Goal: Task Accomplishment & Management: Complete application form

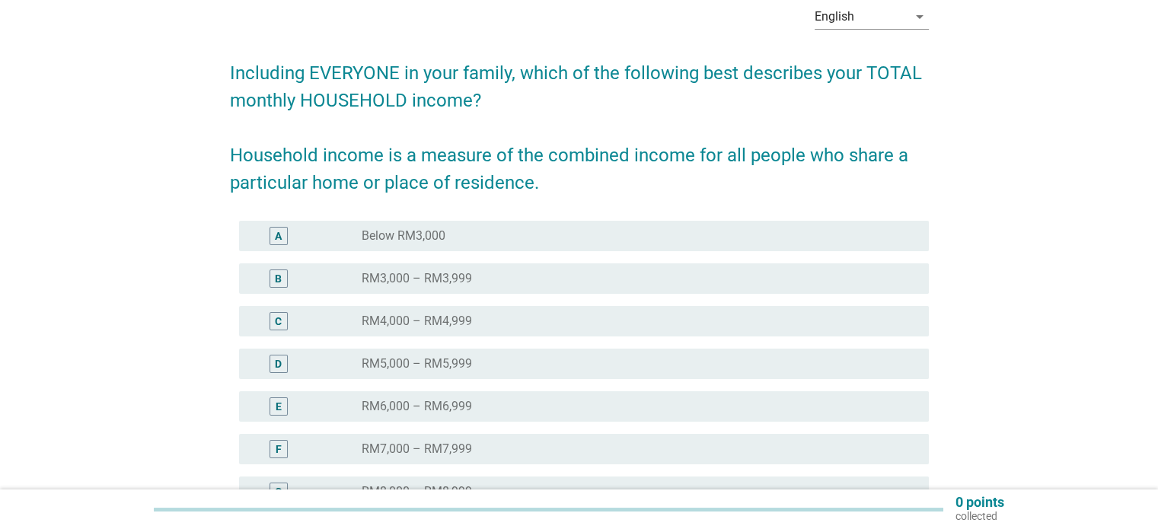
scroll to position [152, 0]
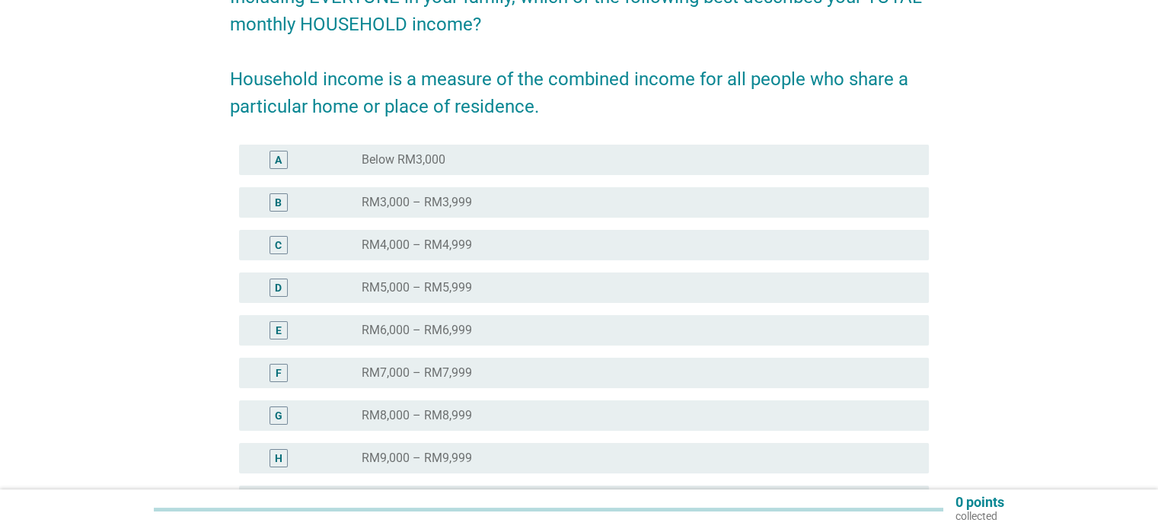
click at [405, 331] on label "RM6,000 – RM6,999" at bounding box center [417, 330] width 110 height 15
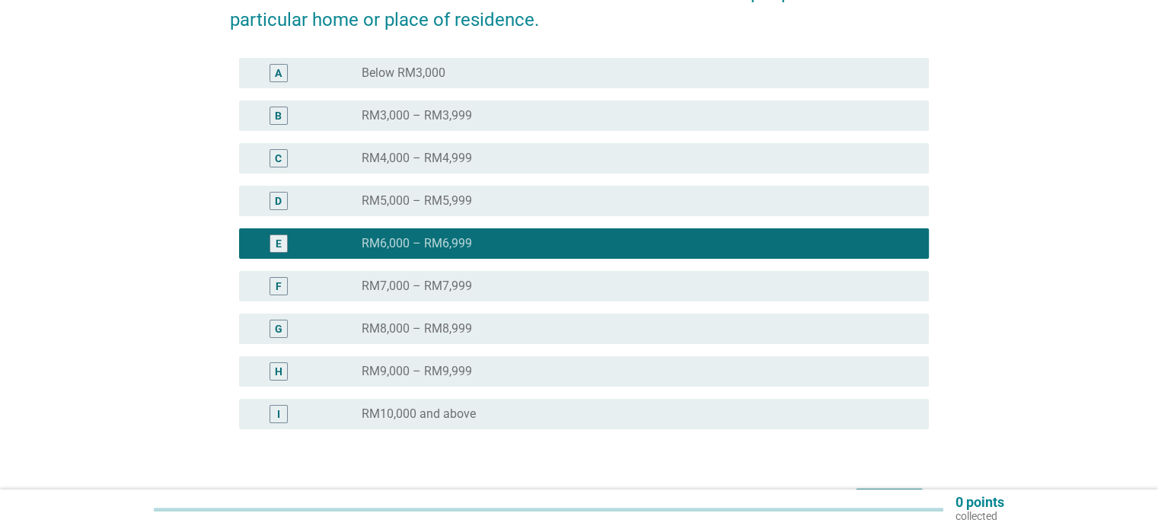
scroll to position [338, 0]
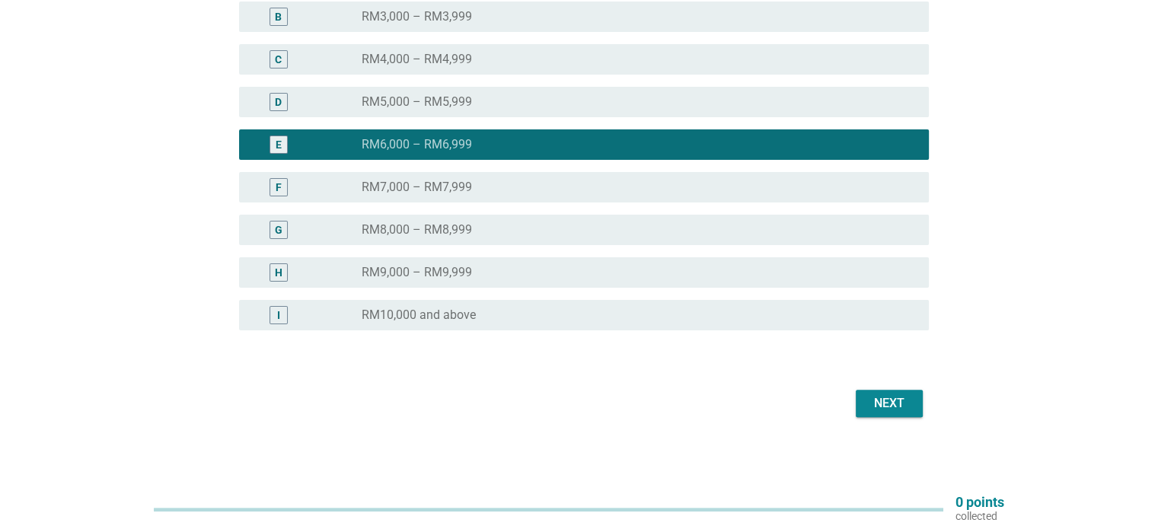
click at [886, 407] on div "Next" at bounding box center [889, 403] width 43 height 18
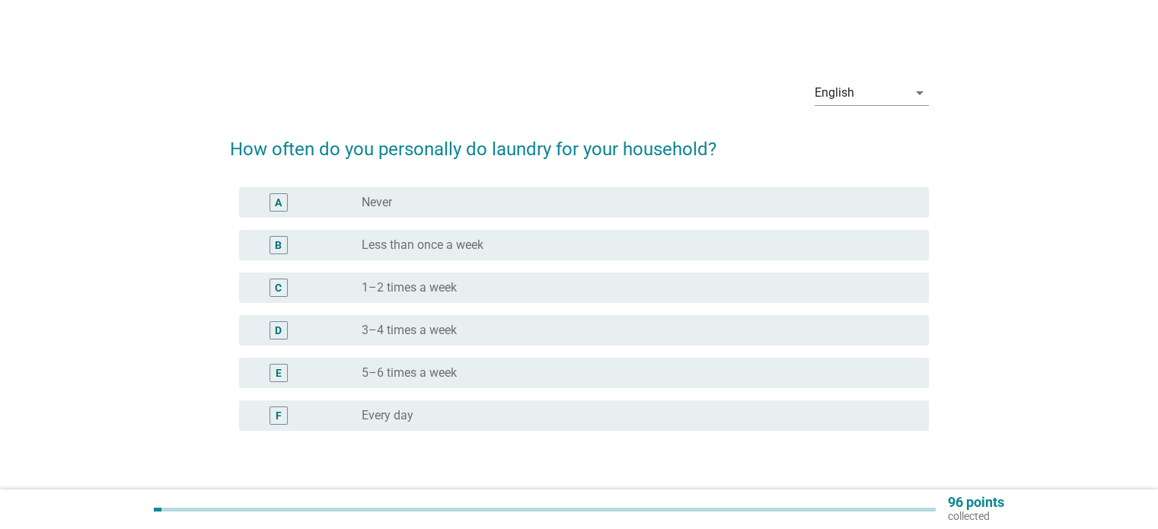
click at [464, 284] on div "radio_button_unchecked 1–2 times a week" at bounding box center [633, 287] width 542 height 15
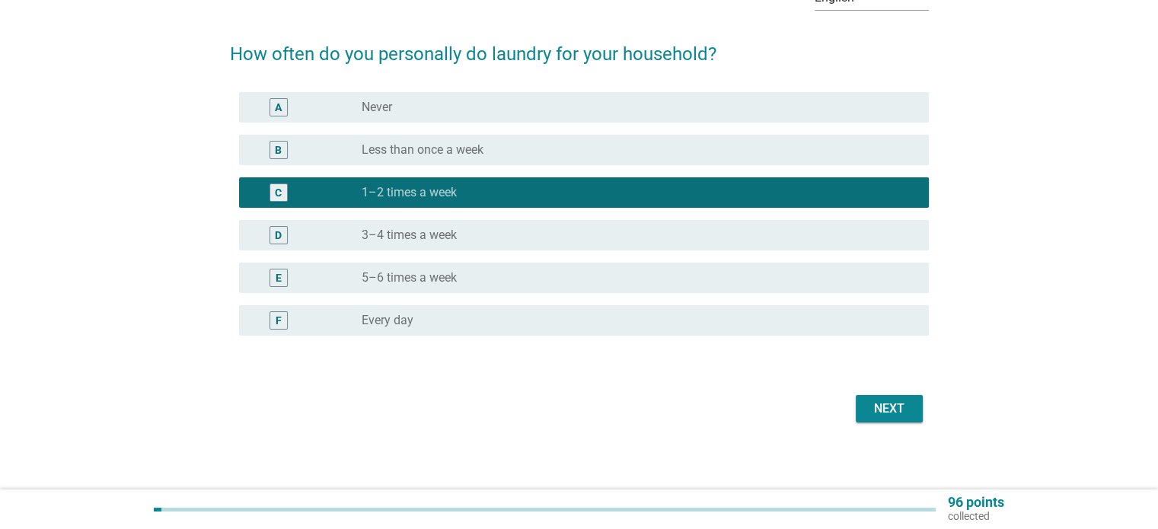
scroll to position [100, 0]
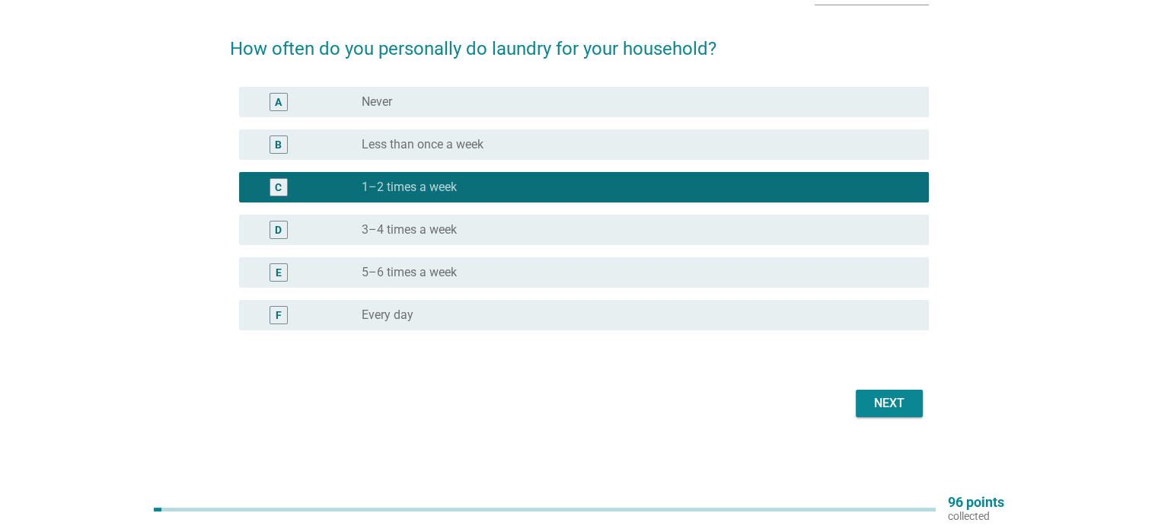
click at [888, 411] on div "Next" at bounding box center [889, 403] width 43 height 18
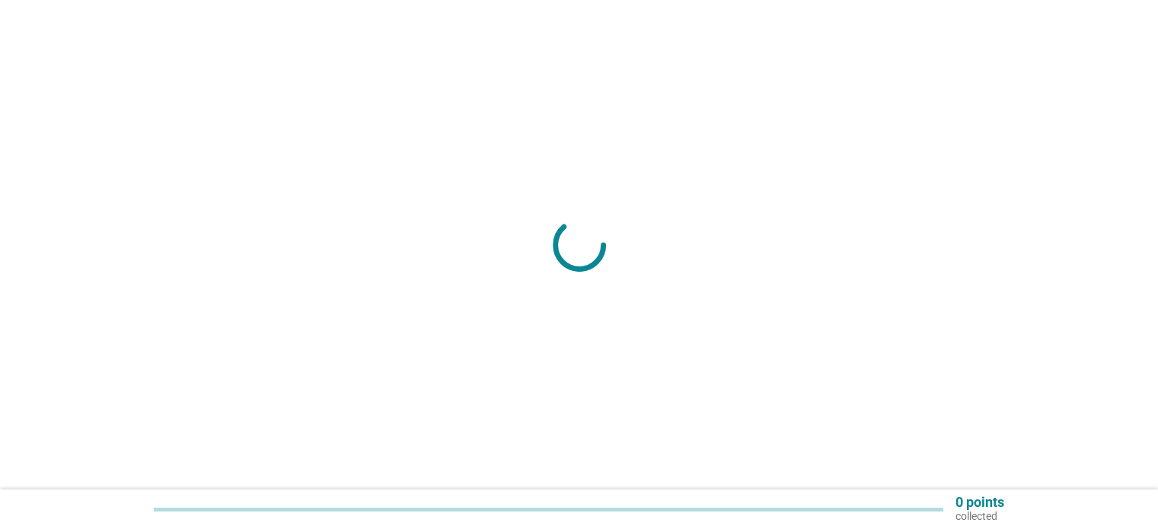
scroll to position [40, 0]
